Goal: Information Seeking & Learning: Understand process/instructions

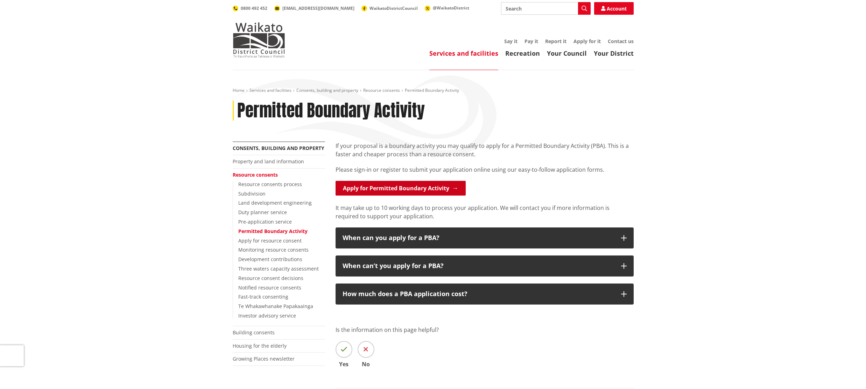
click at [404, 190] on link "Apply for Permitted Boundary Activity" at bounding box center [401, 188] width 130 height 15
click at [277, 230] on link "Permitted Boundary Activity" at bounding box center [272, 231] width 69 height 7
click at [398, 191] on link "Apply for Permitted Boundary Activity" at bounding box center [401, 188] width 130 height 15
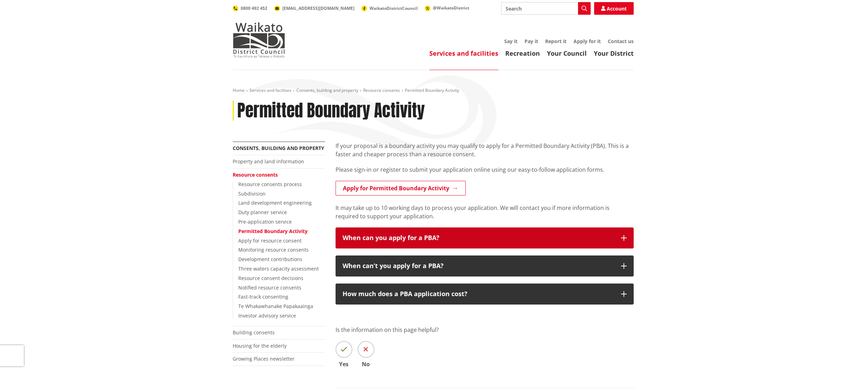
click at [623, 236] on icon "button" at bounding box center [624, 238] width 6 height 6
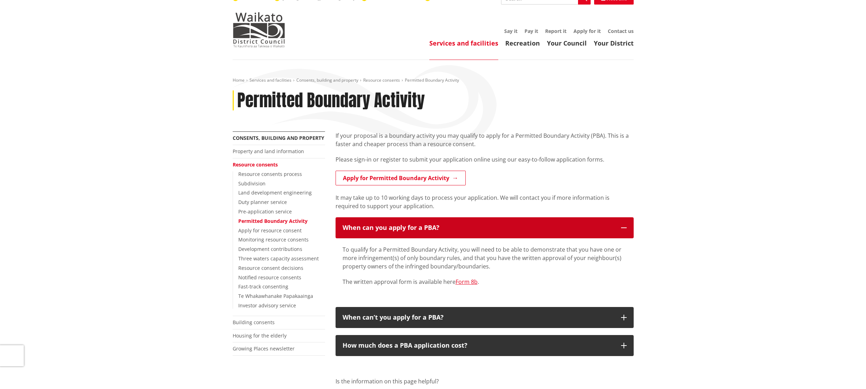
scroll to position [11, 0]
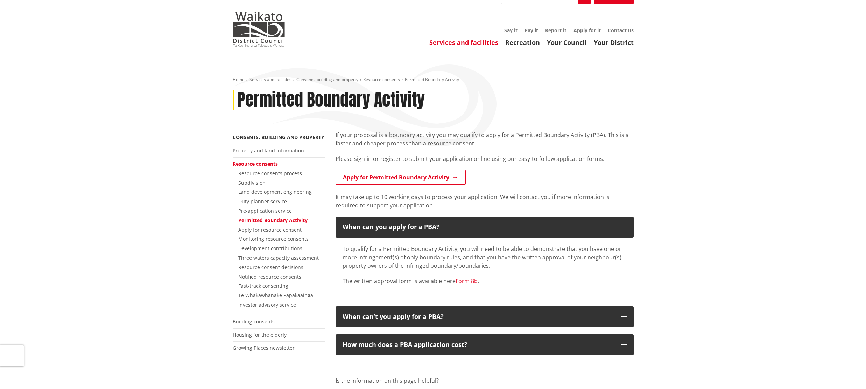
click at [469, 281] on link "Form 8b" at bounding box center [467, 281] width 22 height 8
click at [258, 190] on link "Land development engineering" at bounding box center [275, 191] width 74 height 7
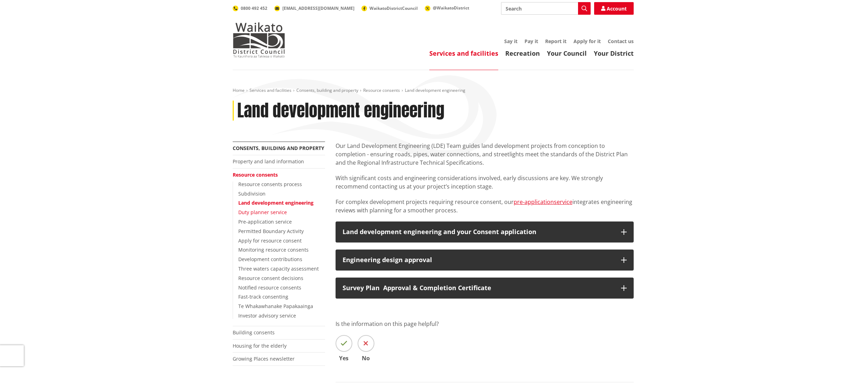
click at [261, 213] on link "Duty planner service" at bounding box center [262, 212] width 49 height 7
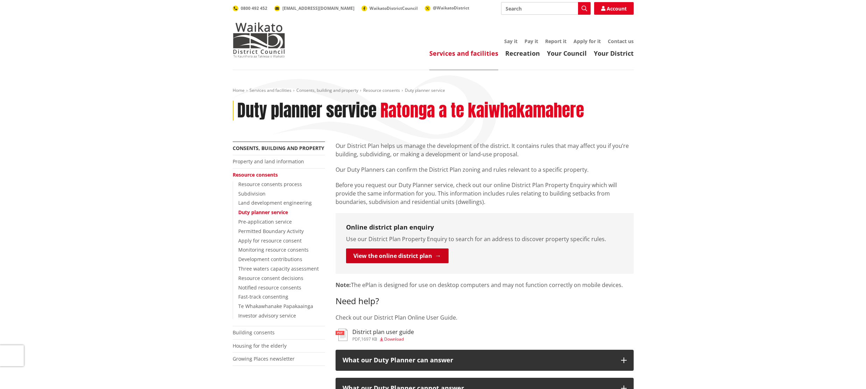
click at [385, 257] on link "View the online district plan" at bounding box center [397, 255] width 103 height 15
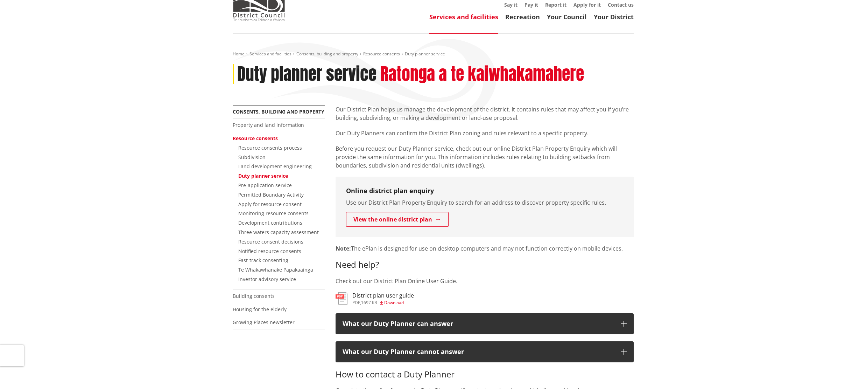
scroll to position [37, 0]
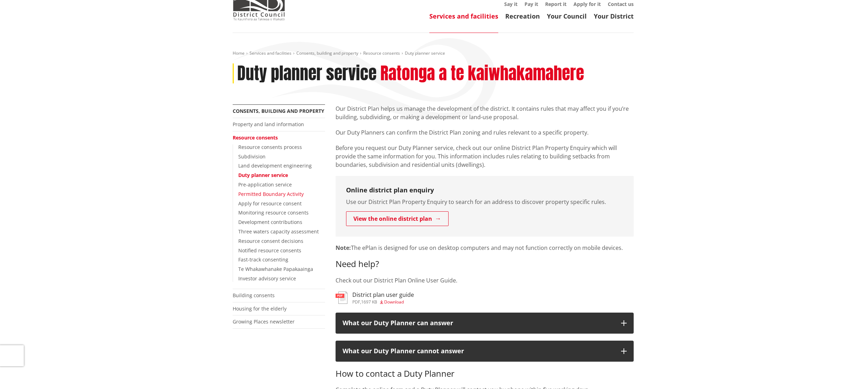
click at [267, 194] on link "Permitted Boundary Activity" at bounding box center [270, 193] width 65 height 7
